Goal: Check status: Check status

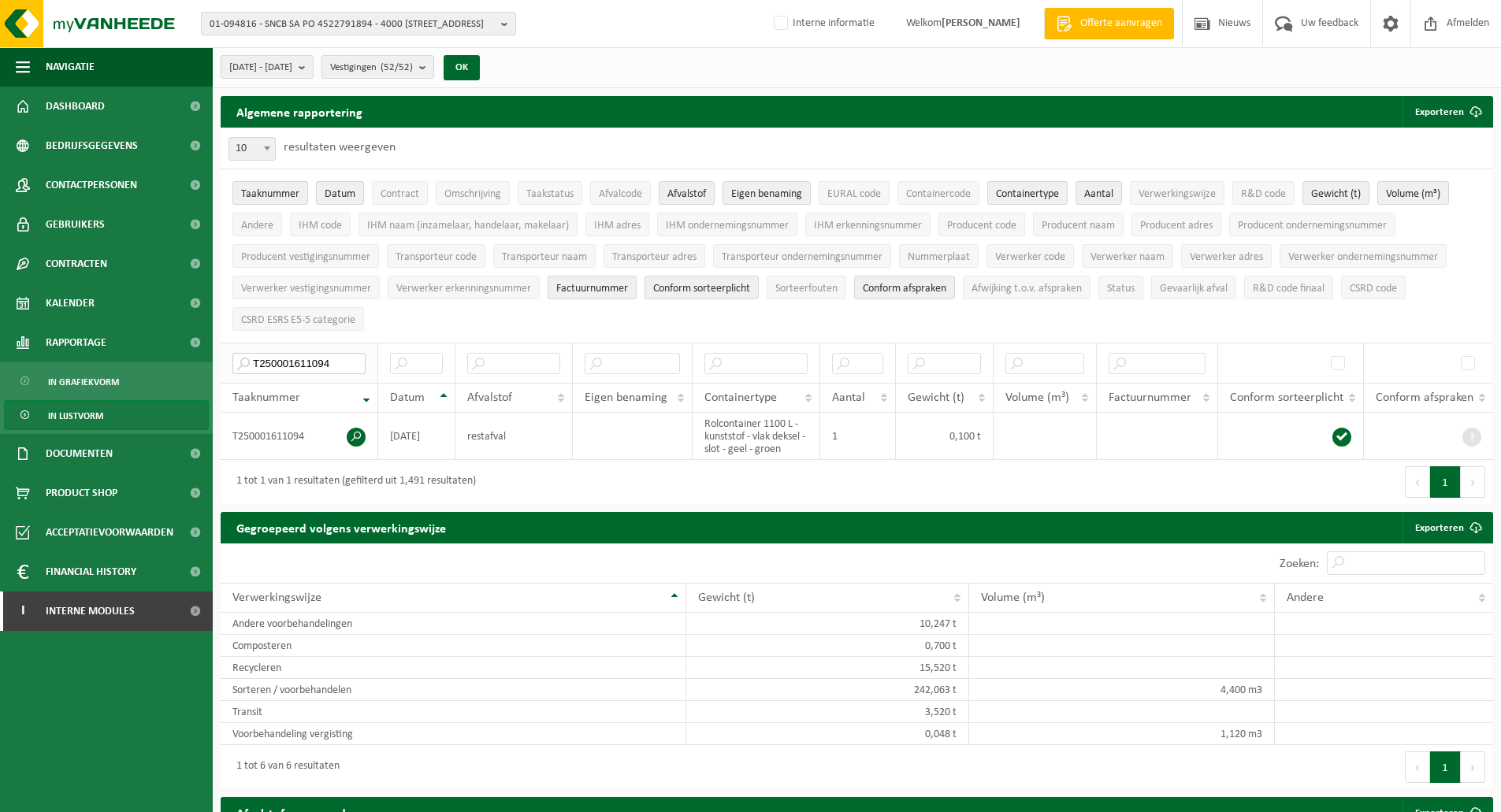
click at [287, 358] on input "T250001611094" at bounding box center [299, 363] width 133 height 22
paste input "575505"
click at [354, 432] on span at bounding box center [357, 437] width 19 height 19
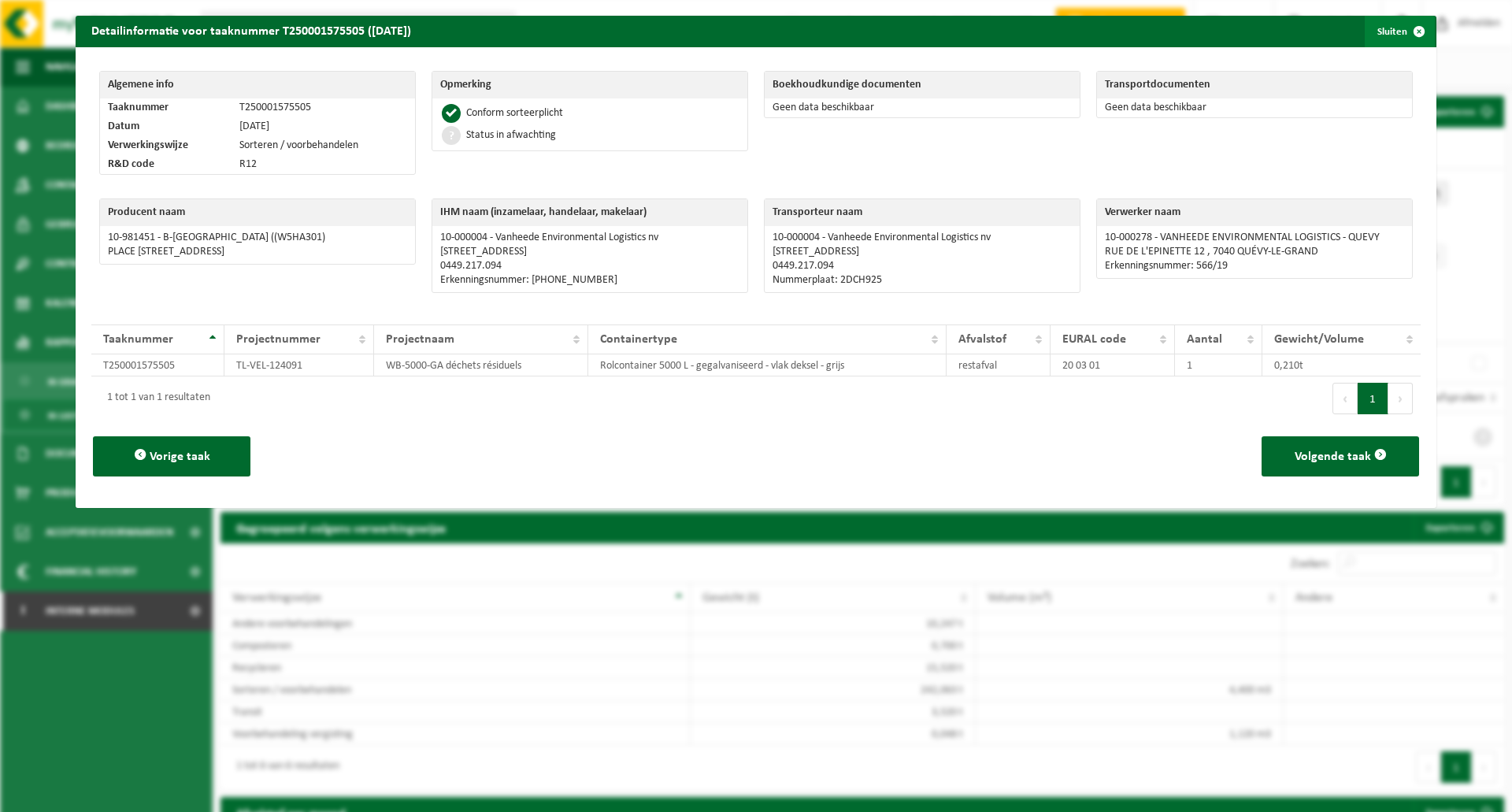
click at [1387, 38] on button "Sluiten" at bounding box center [1399, 32] width 70 height 32
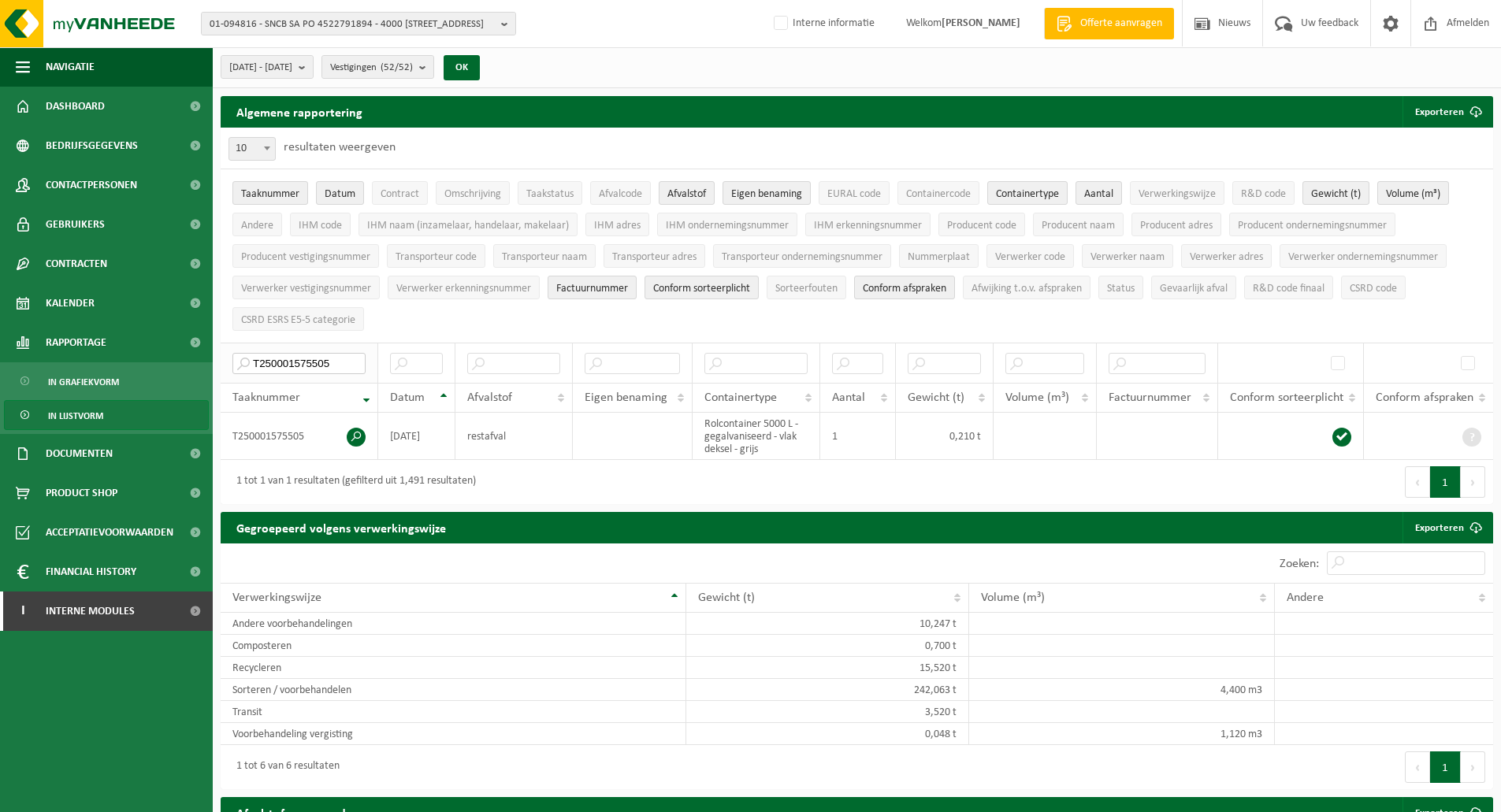
click at [312, 361] on input "T250001575505" at bounding box center [299, 363] width 133 height 22
click at [312, 360] on input "T250001575505" at bounding box center [299, 363] width 133 height 22
paste input "6654"
type input "T250001576654"
drag, startPoint x: 768, startPoint y: 143, endPoint x: 779, endPoint y: 162, distance: 22.0
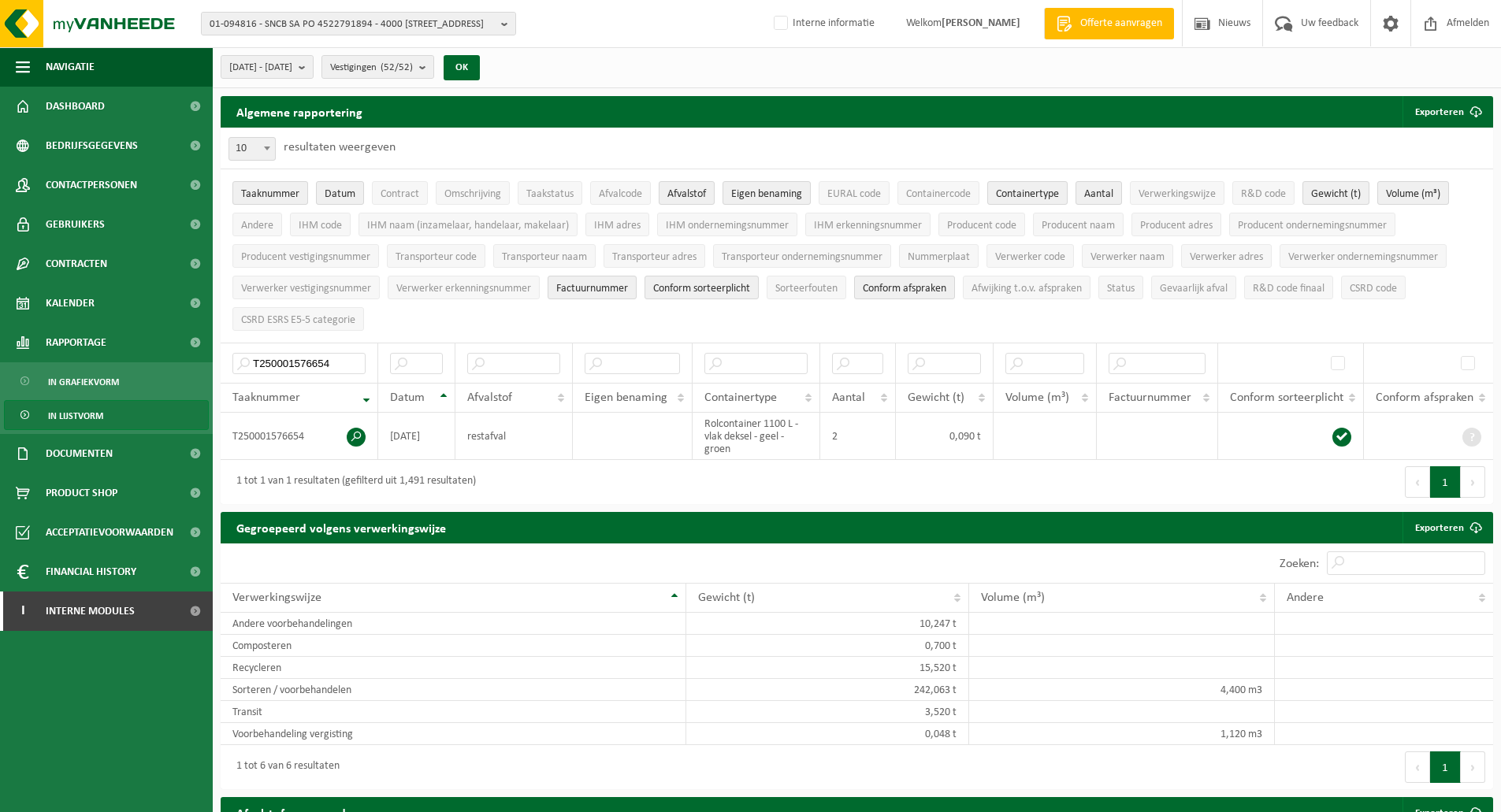
click at [768, 143] on div "10 25 50 100 10 resultaten weergeven" at bounding box center [857, 148] width 1273 height 41
